Goal: Answer question/provide support

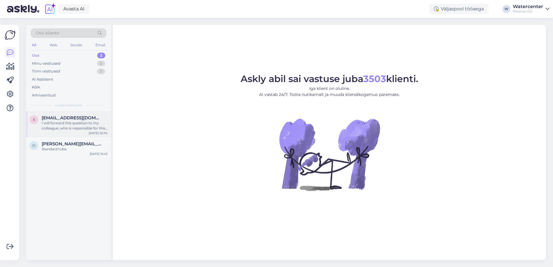
click at [79, 122] on div "I will forward this question to my colleague, who is responsible for this. The …" at bounding box center [75, 126] width 66 height 10
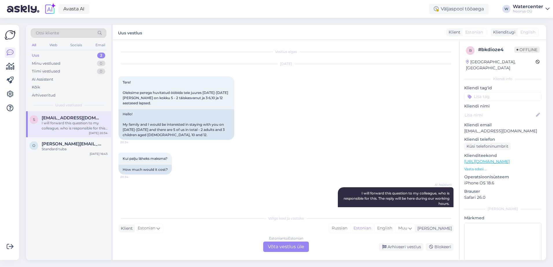
click at [285, 251] on div "Estonian to Estonian Võta vestlus üle" at bounding box center [286, 247] width 46 height 10
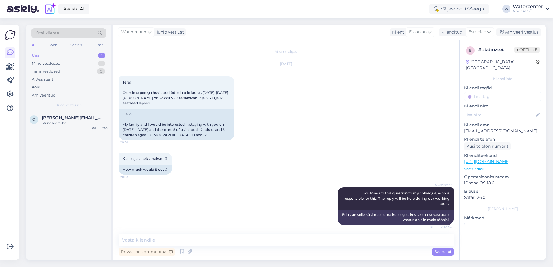
click at [142, 34] on span "Watercenter" at bounding box center [133, 32] width 25 height 6
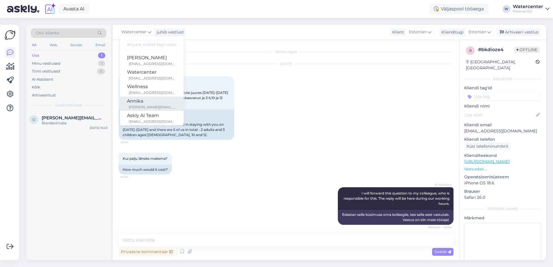
click at [158, 101] on div "Annika" at bounding box center [152, 101] width 50 height 7
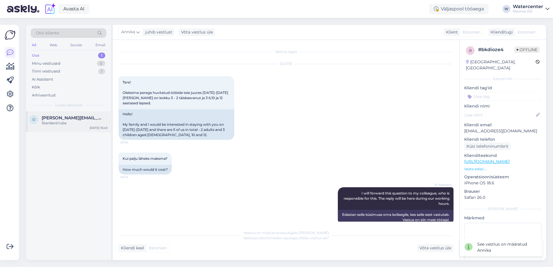
click at [66, 124] on div "Standard tuba" at bounding box center [75, 123] width 66 height 5
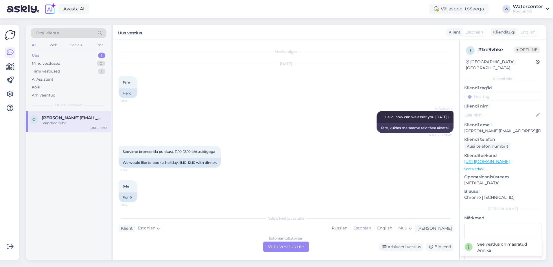
scroll to position [203, 0]
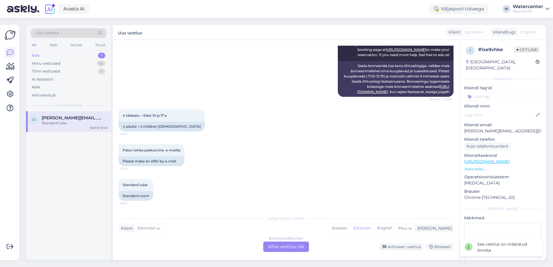
click at [289, 247] on div "Estonian to Estonian Võta vestlus üle" at bounding box center [286, 247] width 46 height 10
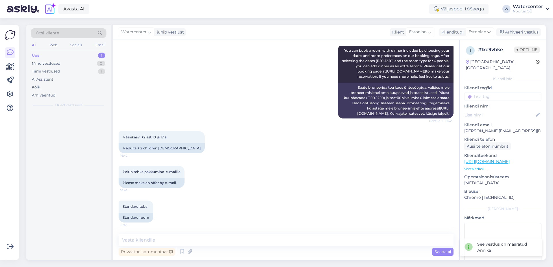
scroll to position [181, 0]
click at [135, 32] on span "Watercenter" at bounding box center [133, 32] width 25 height 6
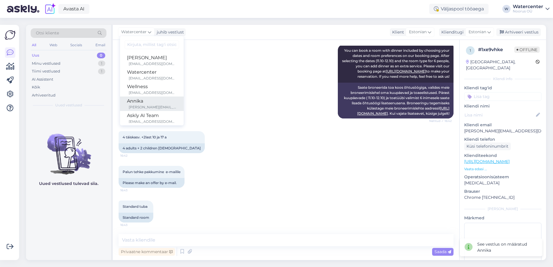
click at [152, 104] on div "Annika" at bounding box center [152, 101] width 50 height 7
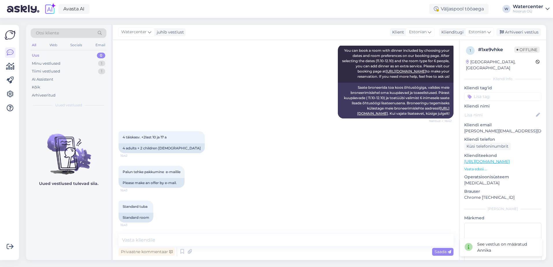
scroll to position [188, 0]
